Goal: Check status: Check status

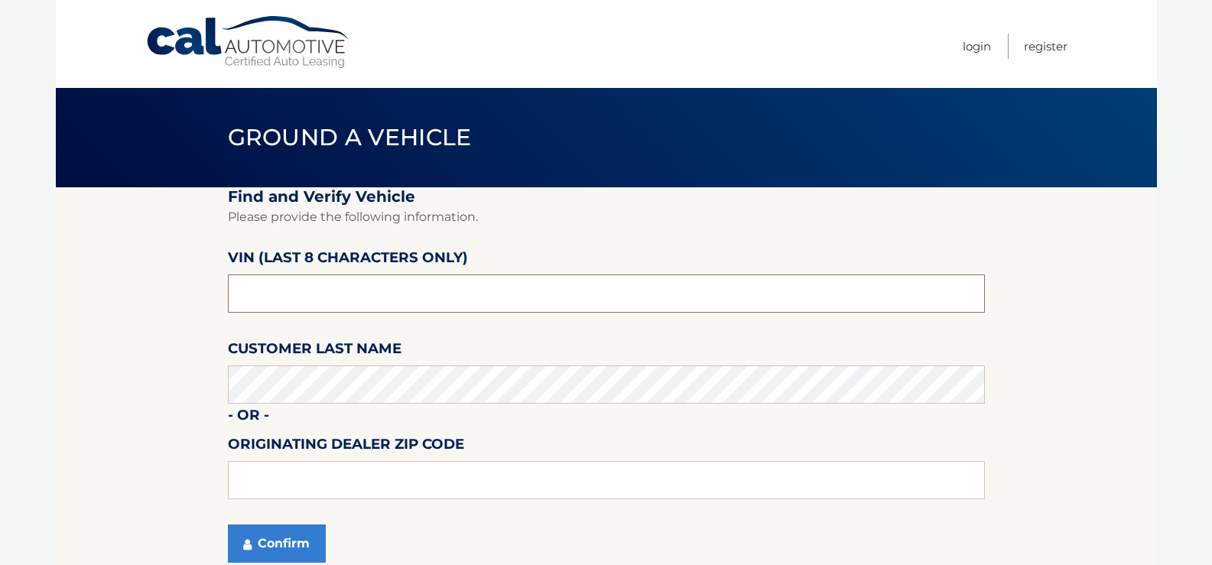
drag, startPoint x: 293, startPoint y: 291, endPoint x: 201, endPoint y: 294, distance: 91.8
click at [201, 294] on section "Find and Verify Vehicle Please provide the following information. VIN (last 8 c…" at bounding box center [606, 384] width 1101 height 394
type input "ND506745"
click at [265, 482] on input "text" at bounding box center [606, 480] width 757 height 38
type input "15146"
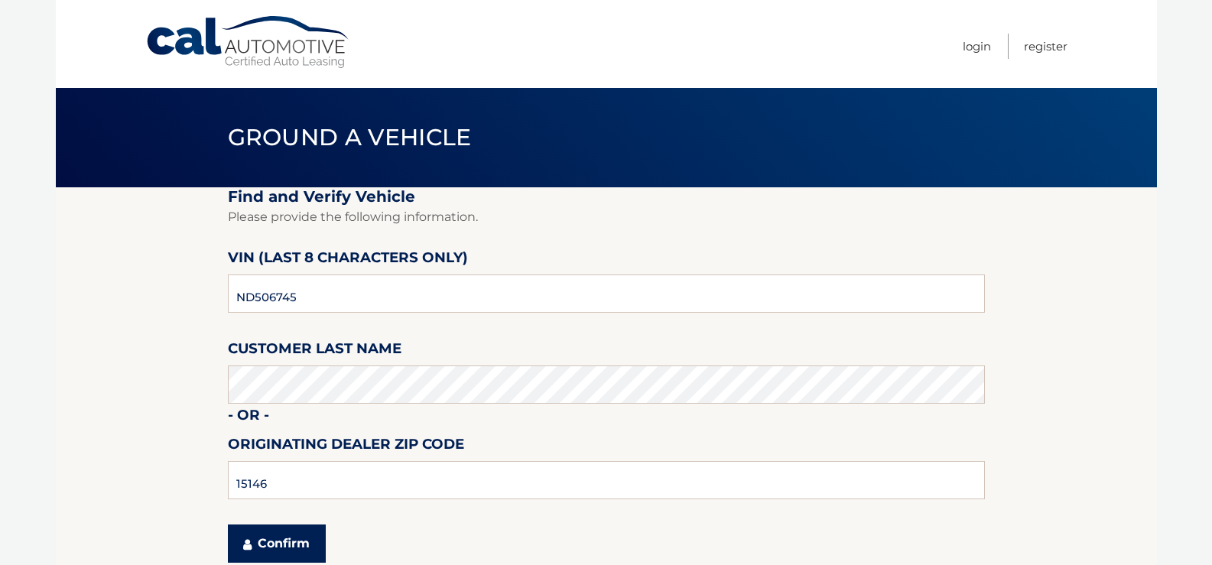
click at [271, 547] on button "Confirm" at bounding box center [277, 543] width 98 height 38
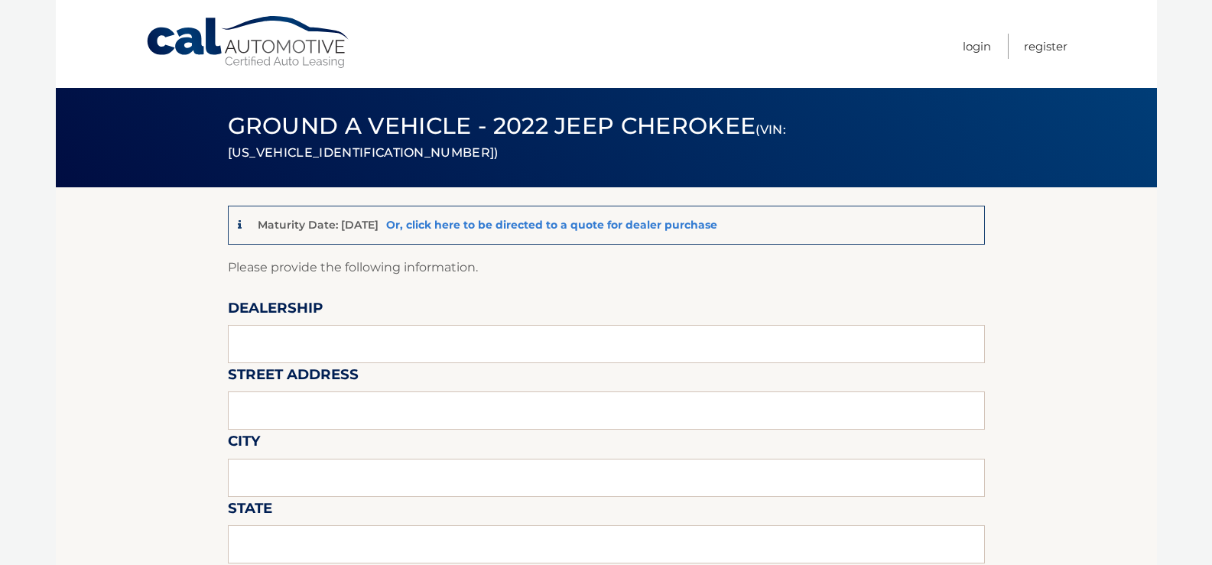
click at [638, 226] on link "Or, click here to be directed to a quote for dealer purchase" at bounding box center [551, 225] width 331 height 14
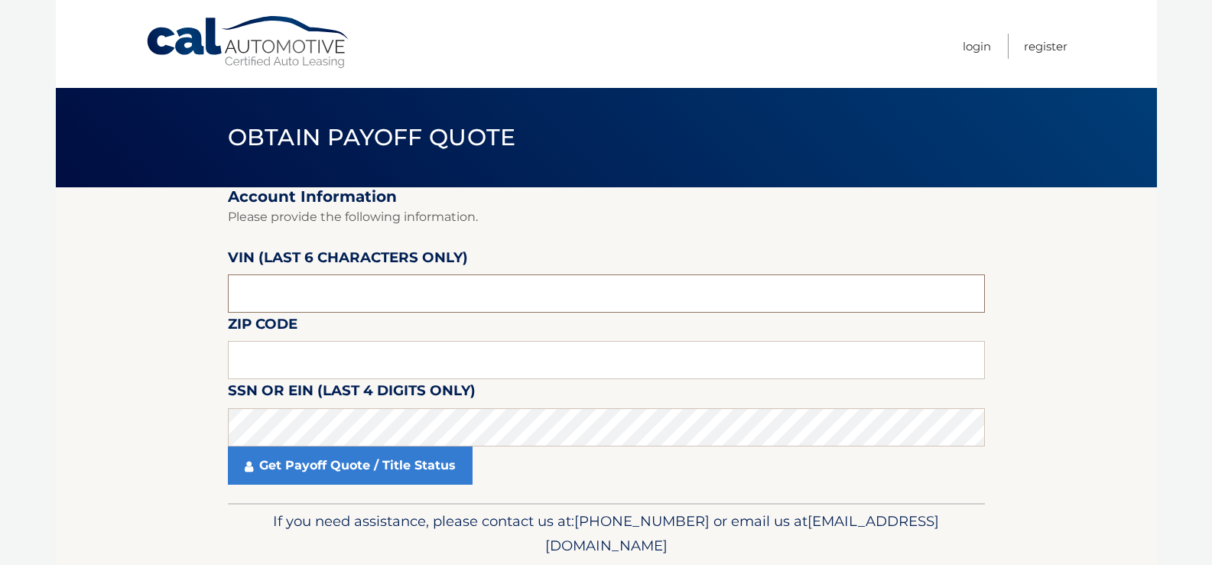
click at [318, 296] on input "text" at bounding box center [606, 293] width 757 height 38
drag, startPoint x: 310, startPoint y: 300, endPoint x: 220, endPoint y: 309, distance: 89.8
click at [220, 309] on section "Account Information Please provide the following information. VIN (last 6 chara…" at bounding box center [606, 345] width 1101 height 316
type input "506745"
click at [258, 361] on input "text" at bounding box center [606, 360] width 757 height 38
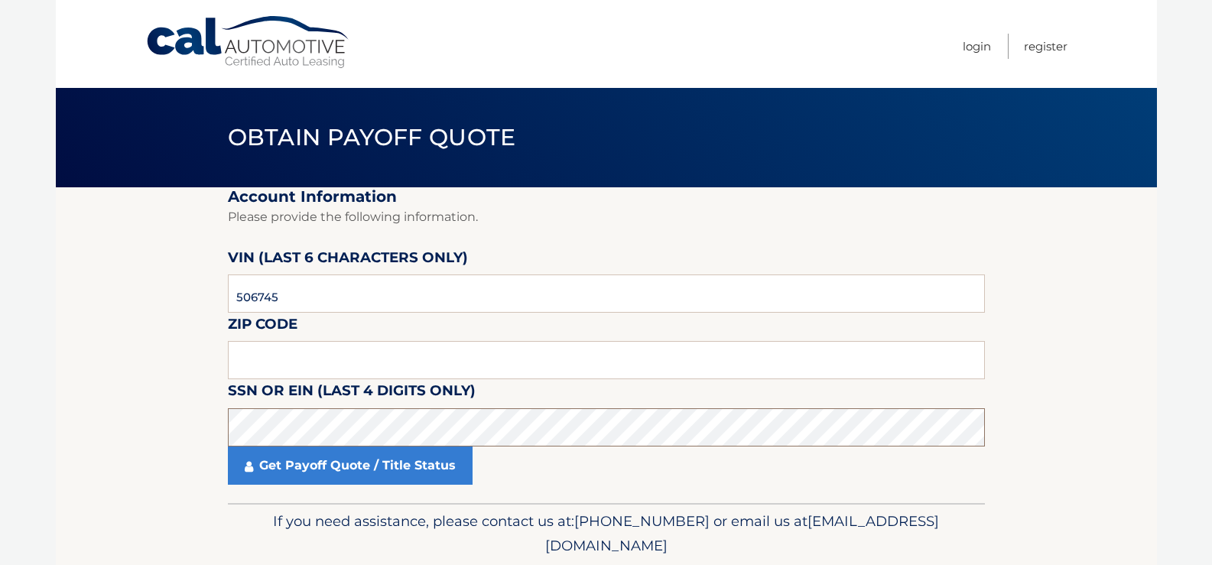
click at [216, 440] on section "Account Information Please provide the following information. VIN (last 6 chara…" at bounding box center [606, 345] width 1101 height 316
click at [243, 359] on input "text" at bounding box center [606, 360] width 757 height 38
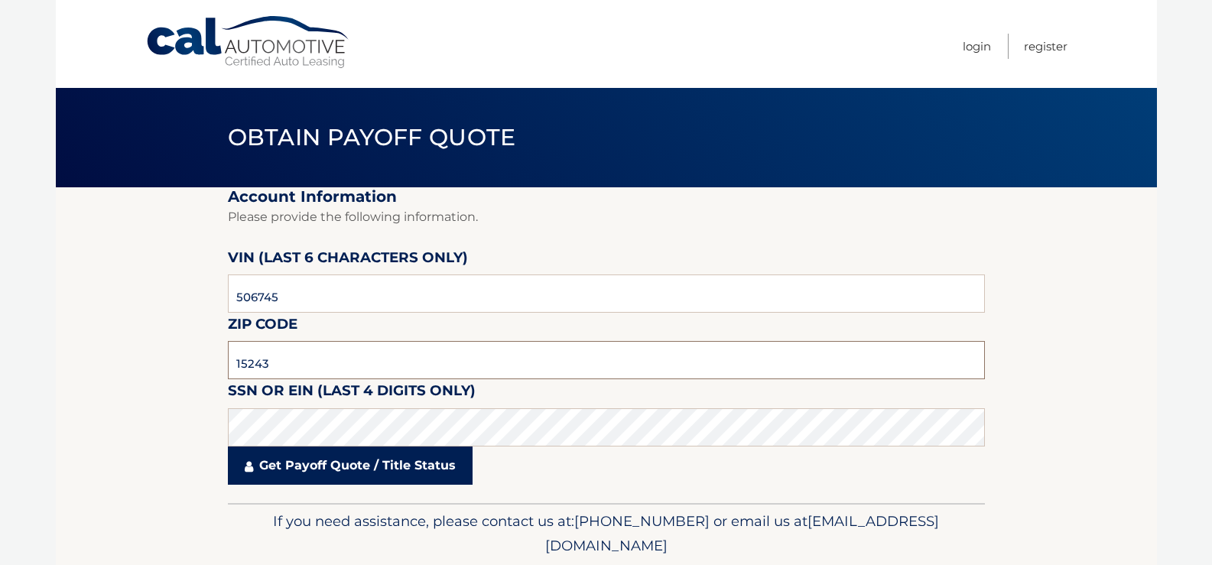
type input "15243"
click at [325, 470] on link "Get Payoff Quote / Title Status" at bounding box center [350, 465] width 245 height 38
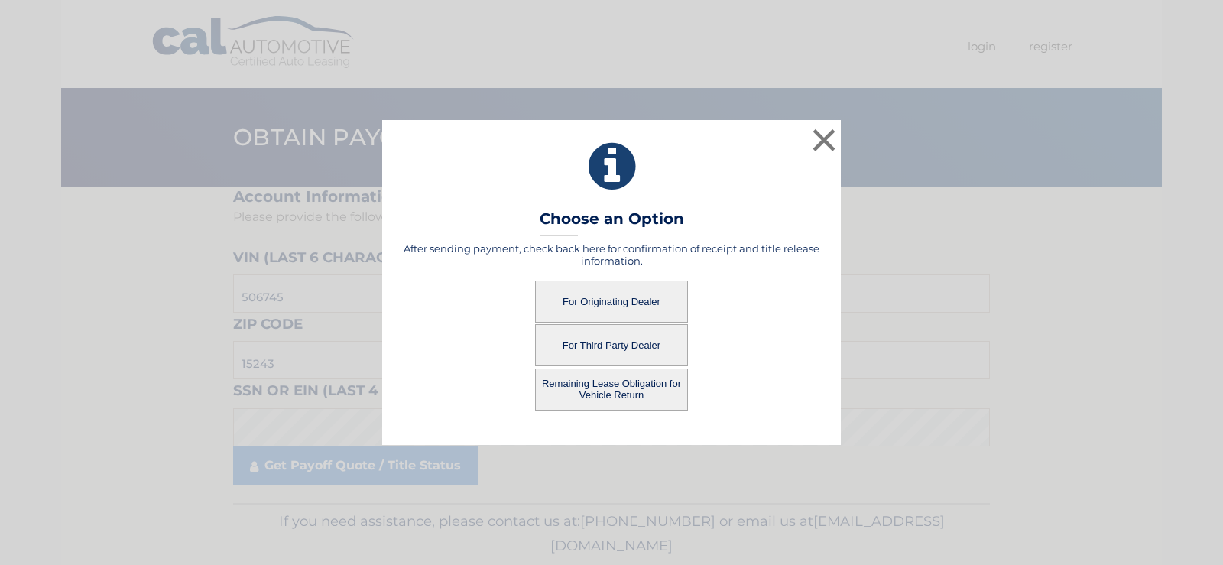
click at [620, 298] on button "For Originating Dealer" at bounding box center [611, 302] width 153 height 42
click at [615, 297] on button "For Originating Dealer" at bounding box center [611, 302] width 153 height 42
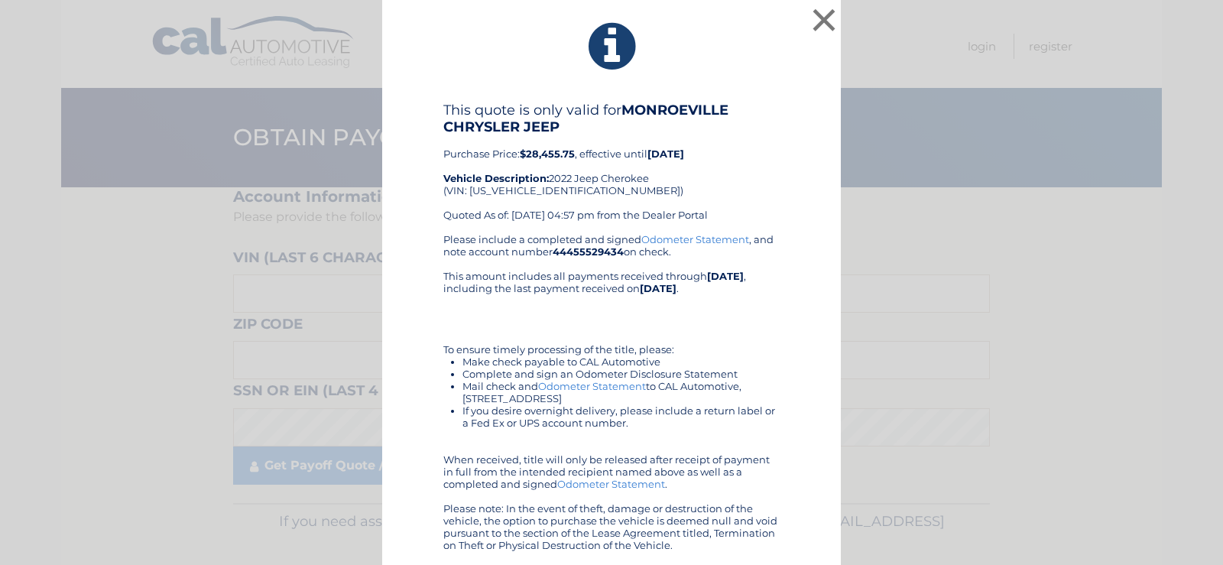
click at [535, 191] on div "This quote is only valid for MONROEVILLE CHRYSLER JEEP Purchase Price: $28,455.…" at bounding box center [611, 167] width 336 height 131
copy div "[US_VEHICLE_IDENTIFICATION_NUMBER]"
